Goal: Find specific page/section: Find specific page/section

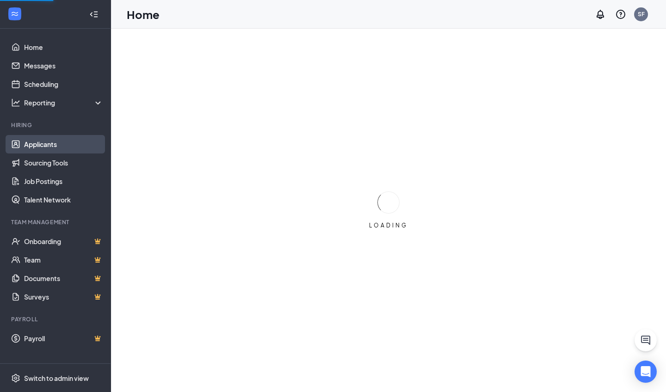
click at [49, 146] on link "Applicants" at bounding box center [63, 144] width 79 height 19
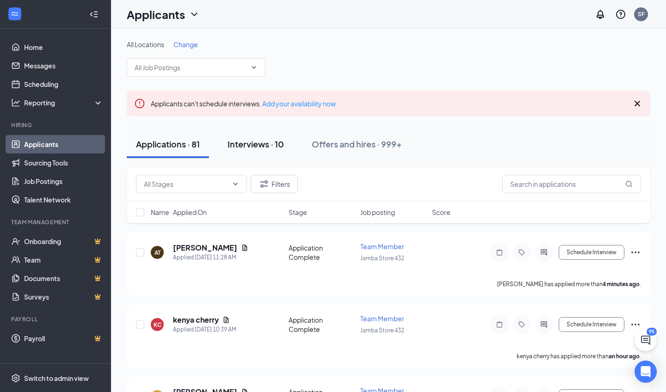
click at [265, 145] on div "Interviews · 10" at bounding box center [256, 144] width 56 height 12
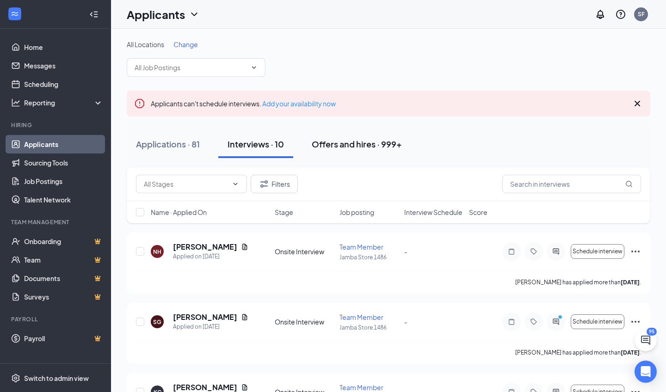
click at [339, 135] on button "Offers and hires · 999+" at bounding box center [356, 144] width 109 height 28
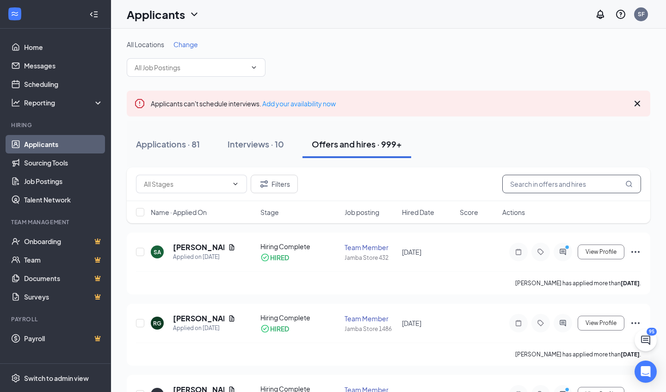
click at [339, 185] on input "text" at bounding box center [571, 184] width 139 height 19
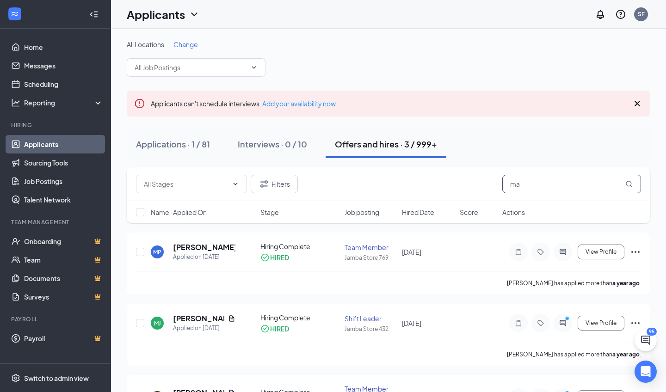
type input "m"
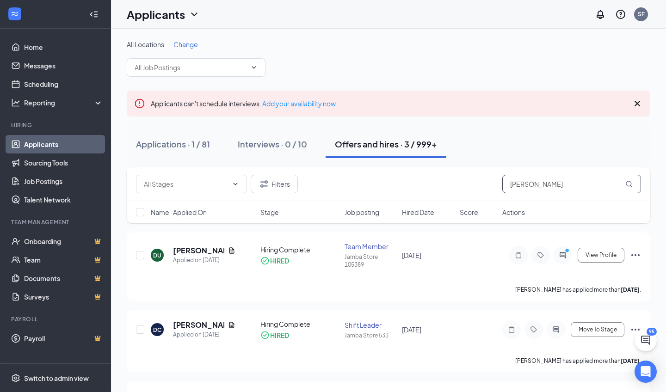
type input "[PERSON_NAME]"
drag, startPoint x: 565, startPoint y: 185, endPoint x: 168, endPoint y: 142, distance: 398.7
click at [168, 142] on div "Applications · 1 / 81" at bounding box center [173, 144] width 74 height 12
